Goal: Transaction & Acquisition: Purchase product/service

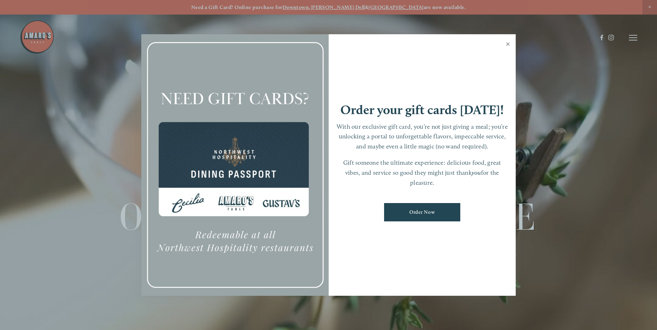
click at [323, 44] on link "Close" at bounding box center [508, 44] width 14 height 19
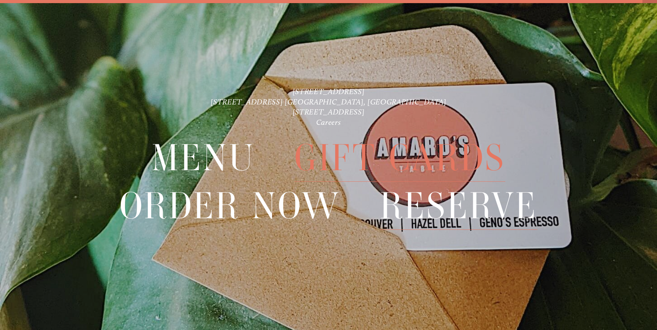
scroll to position [15, 0]
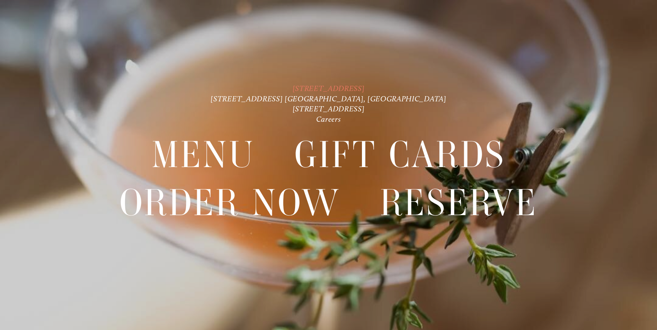
click at [323, 88] on link "[STREET_ADDRESS]" at bounding box center [329, 88] width 72 height 9
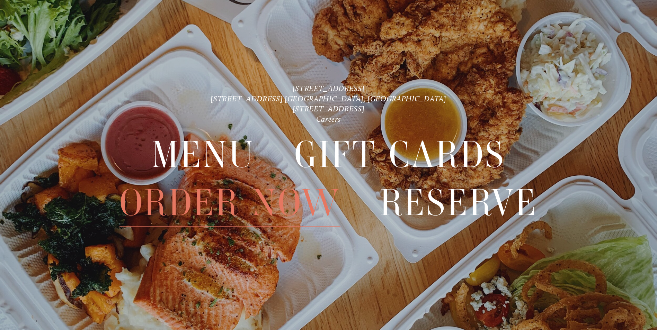
click at [199, 201] on span "Order Now" at bounding box center [229, 202] width 221 height 47
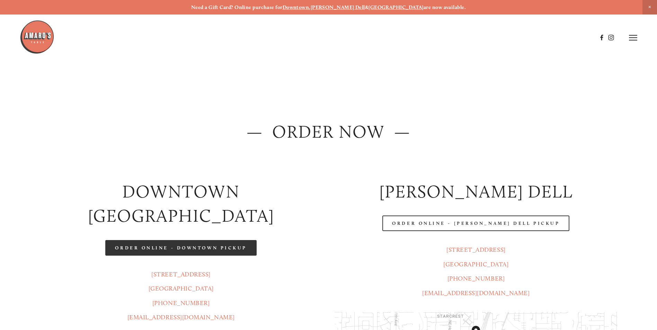
click at [181, 240] on link "Order Online - Downtown pickup" at bounding box center [180, 248] width 151 height 16
